Goal: Find specific page/section: Find specific page/section

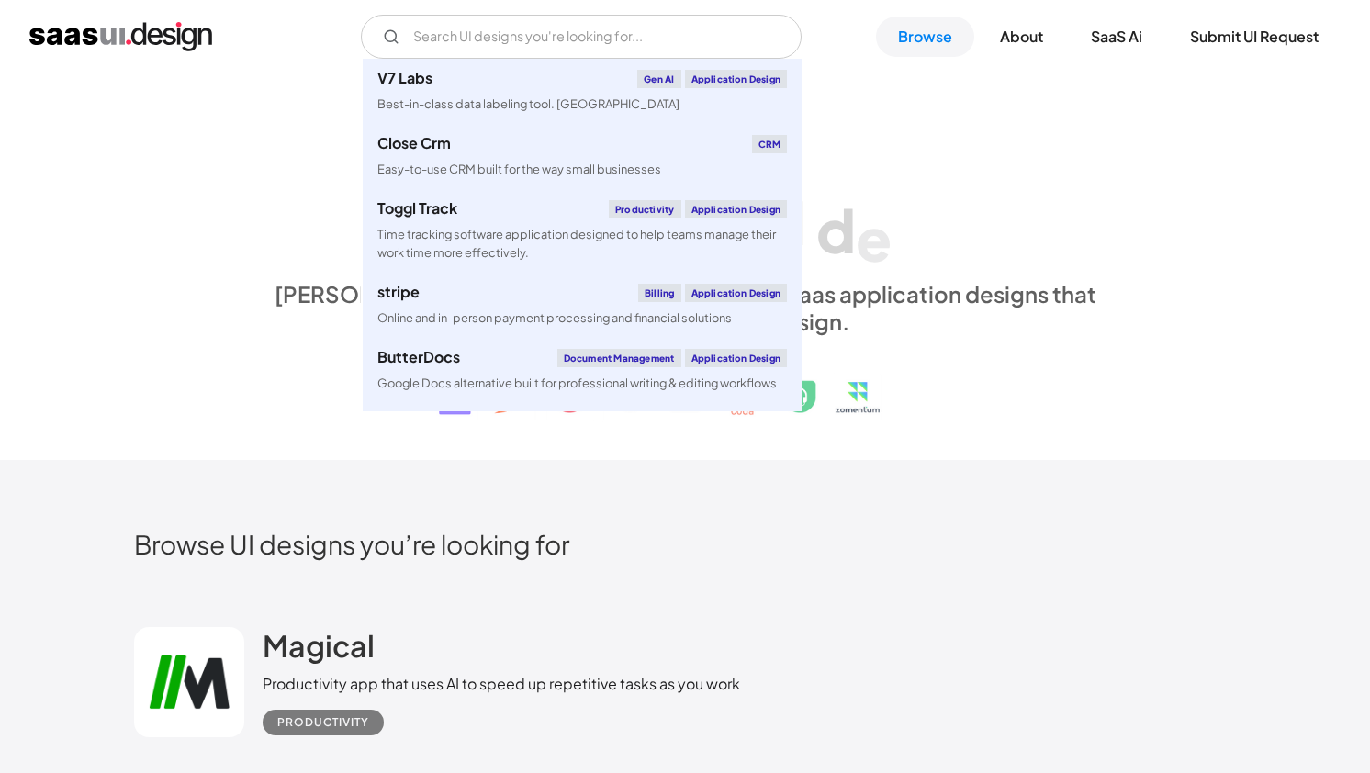
click at [416, 42] on input "Email Form" at bounding box center [581, 37] width 441 height 44
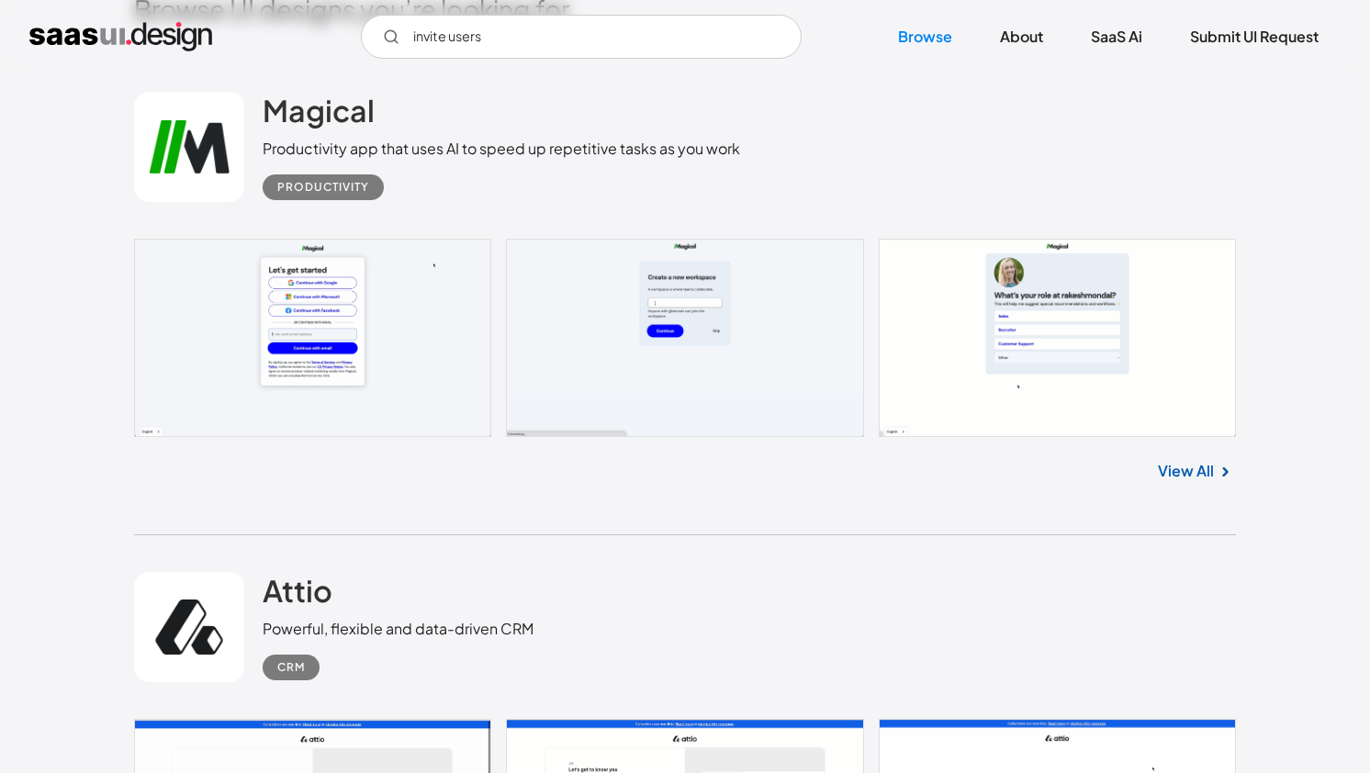
scroll to position [421, 0]
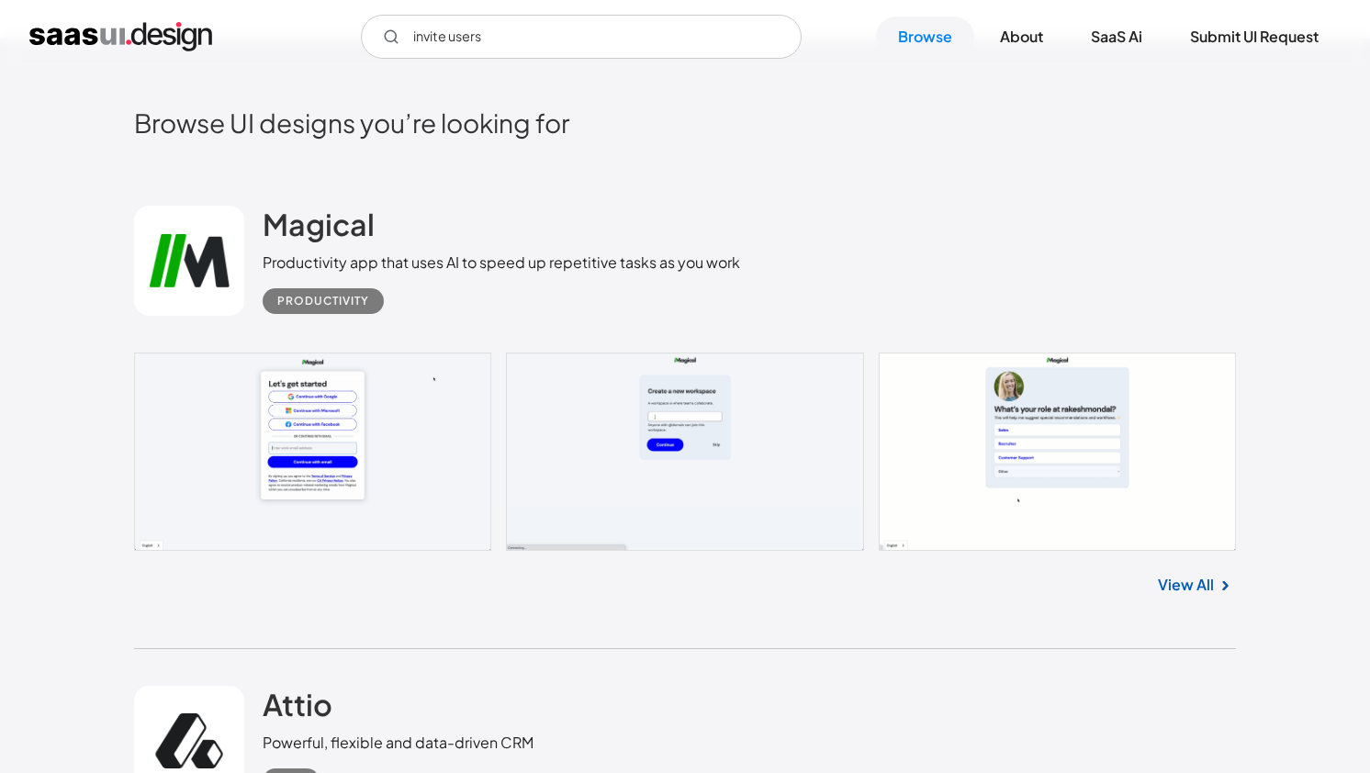
click at [482, 50] on input "invite users" at bounding box center [581, 37] width 441 height 44
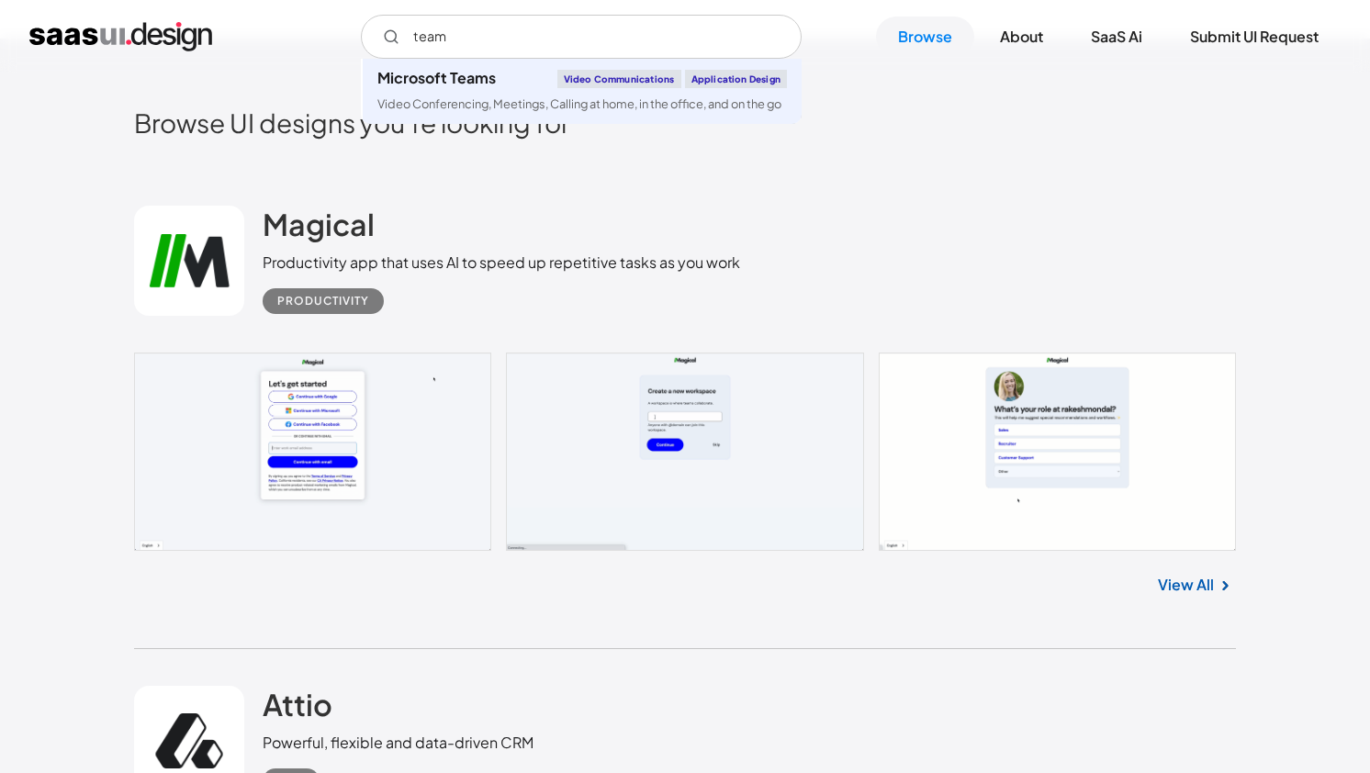
click at [496, 31] on input "team" at bounding box center [581, 37] width 441 height 44
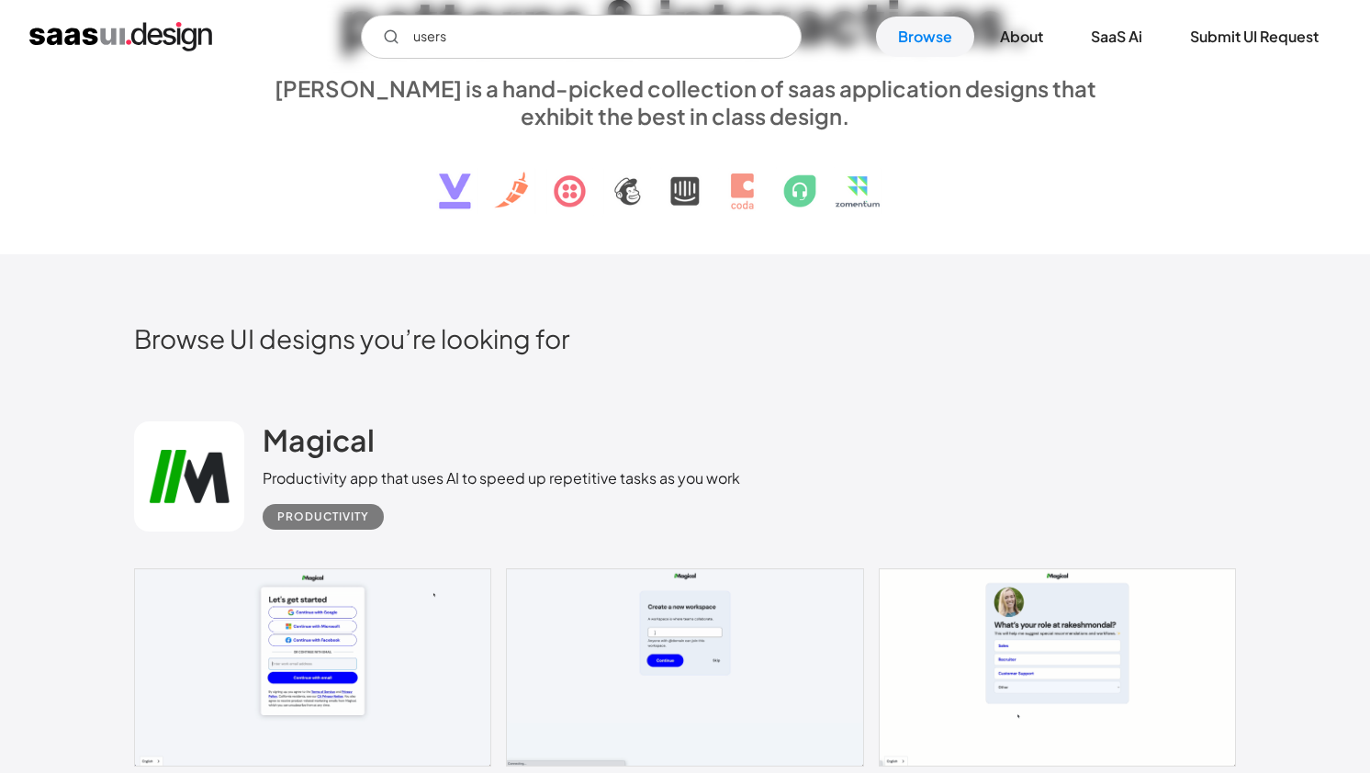
scroll to position [183, 0]
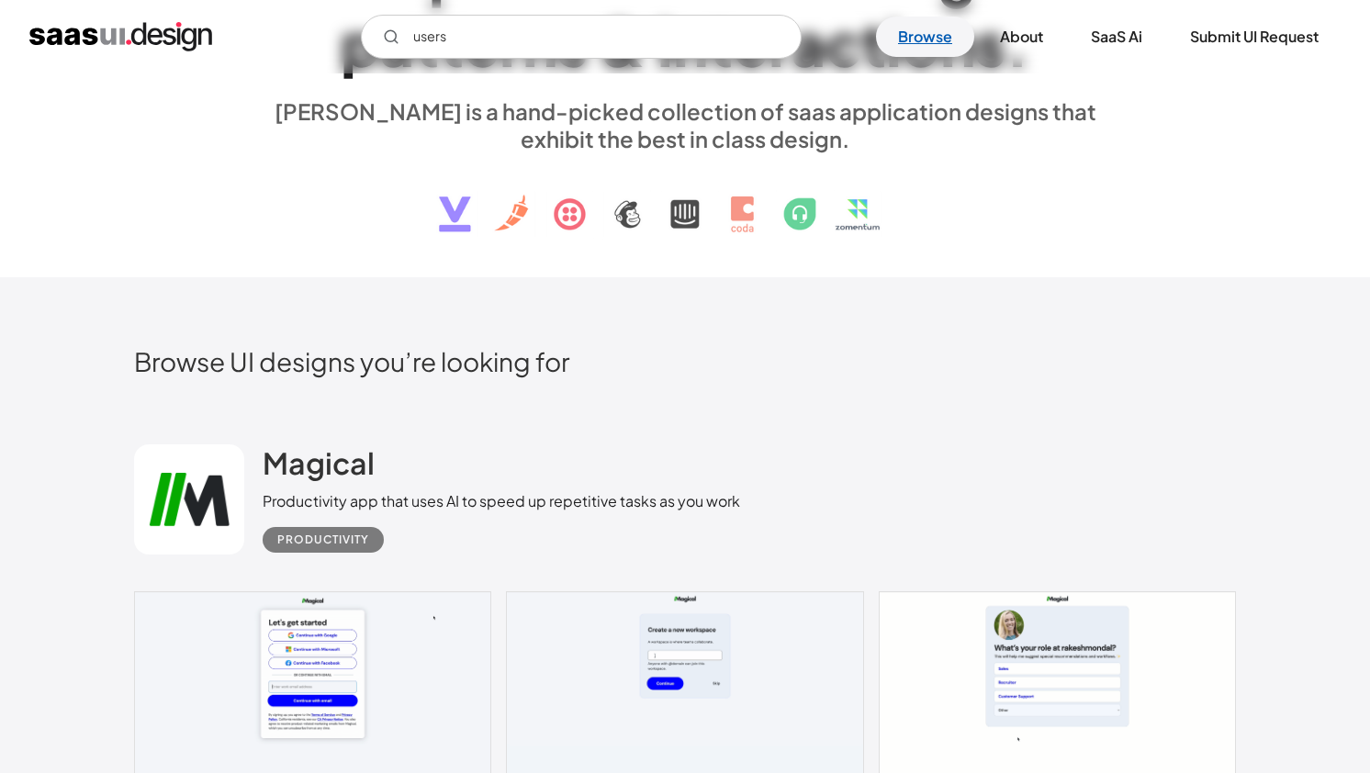
type input "users"
click at [919, 36] on link "Browse" at bounding box center [925, 37] width 98 height 40
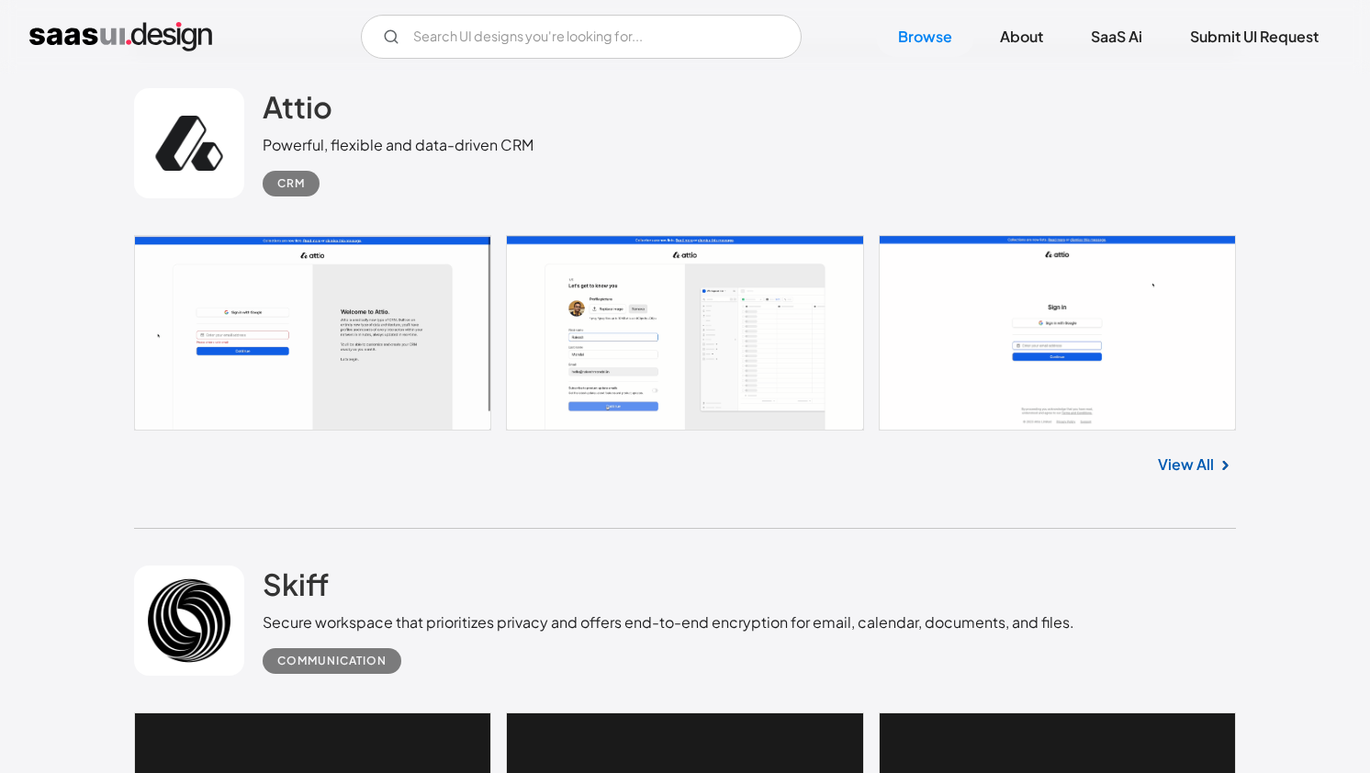
scroll to position [865, 0]
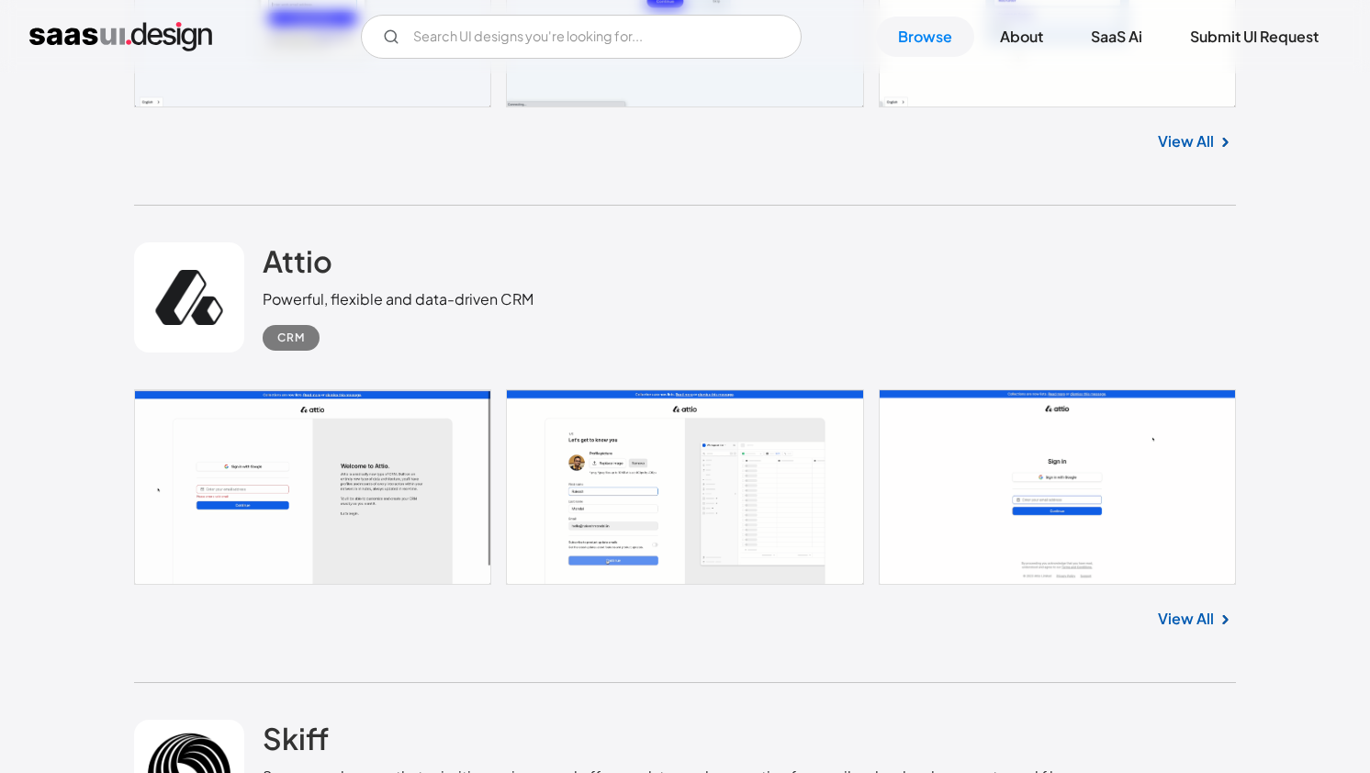
click at [290, 296] on div "Powerful, flexible and data-driven CRM" at bounding box center [398, 299] width 271 height 22
click at [206, 297] on link at bounding box center [189, 297] width 110 height 110
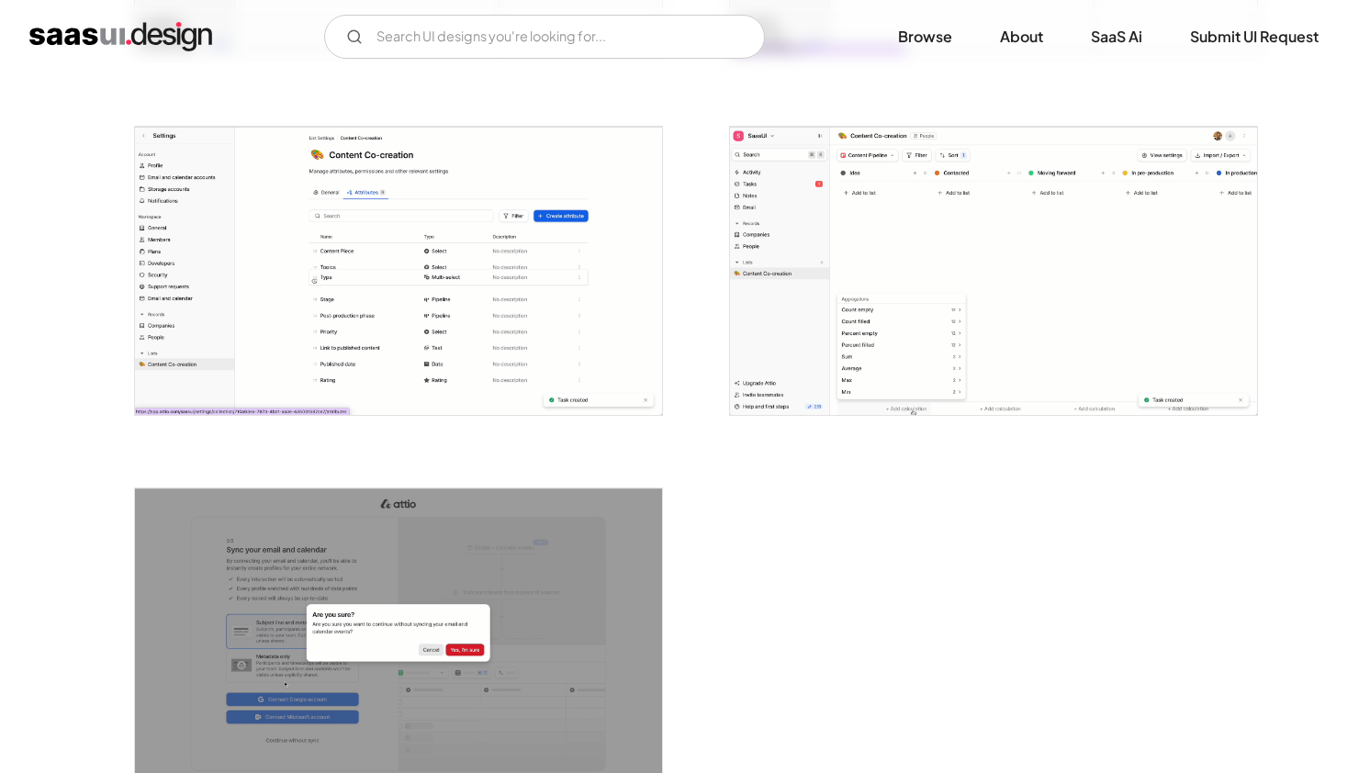
scroll to position [4421, 0]
